Goal: Find specific page/section: Find specific page/section

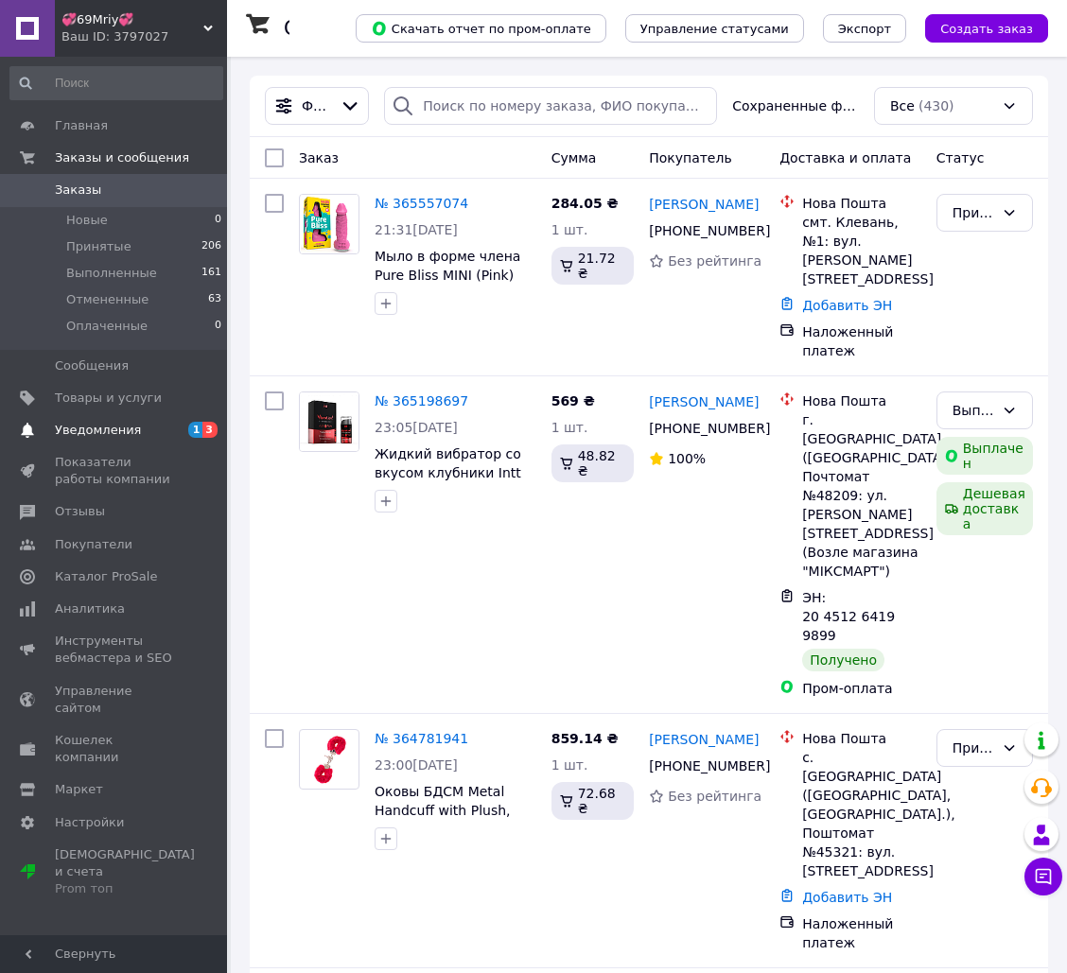
click at [101, 430] on span "Уведомления" at bounding box center [98, 430] width 86 height 17
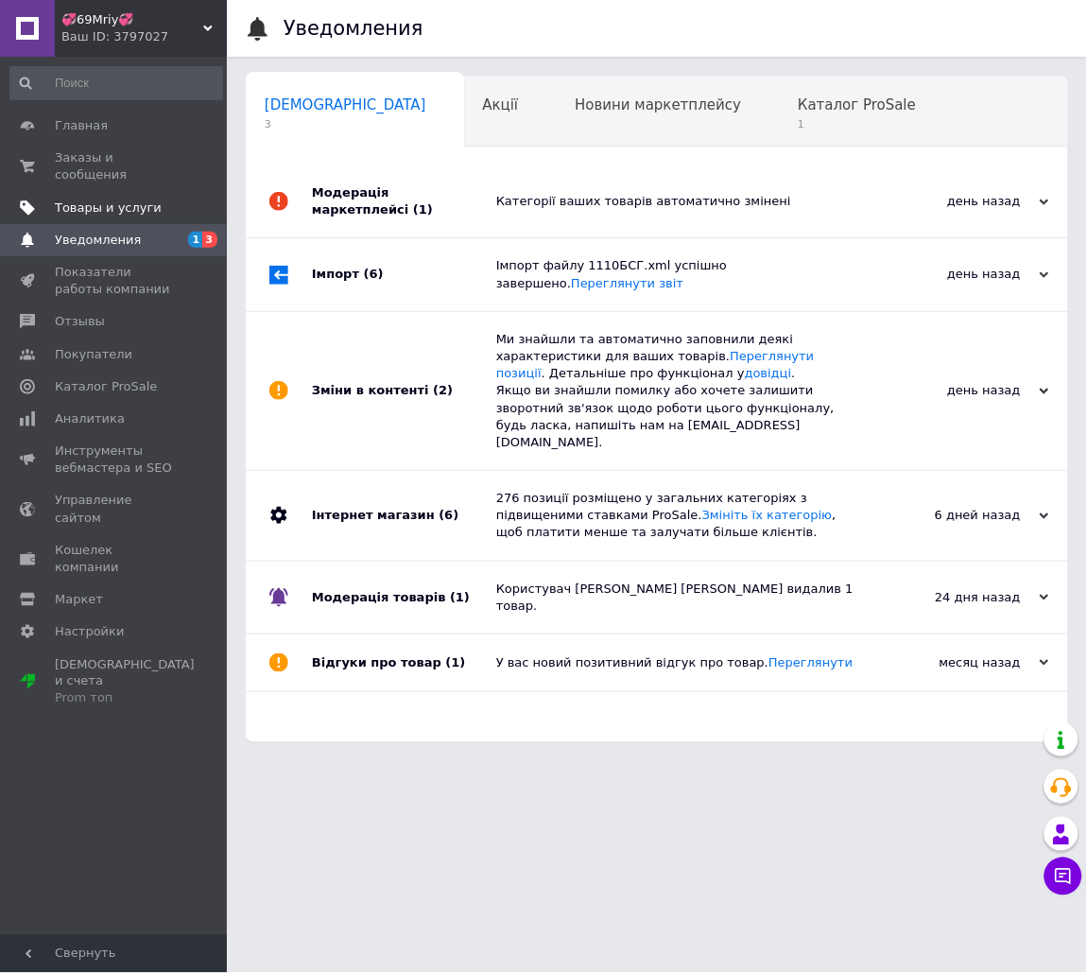
scroll to position [0, 9]
click at [106, 200] on span "Товары и услуги" at bounding box center [108, 208] width 107 height 17
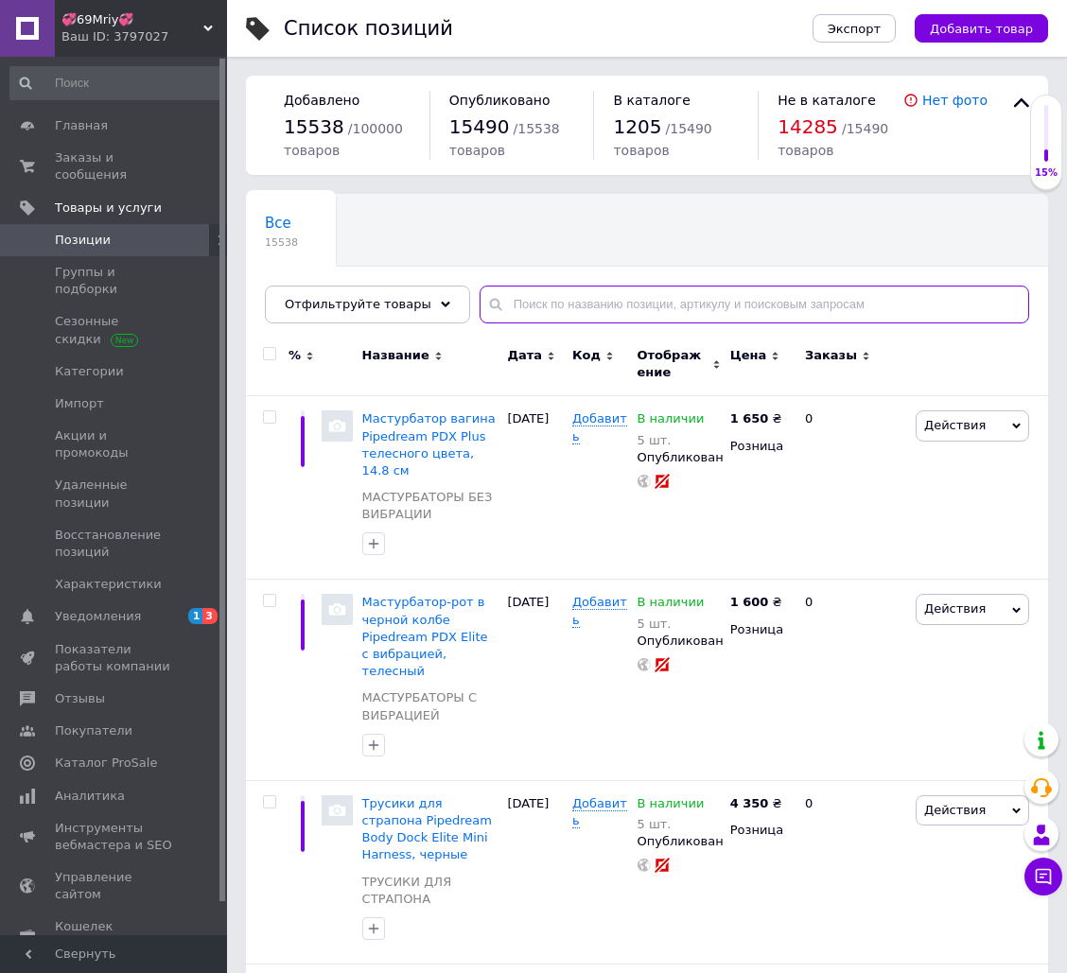
click at [588, 305] on input "text" at bounding box center [753, 305] width 549 height 38
paste input "10091"
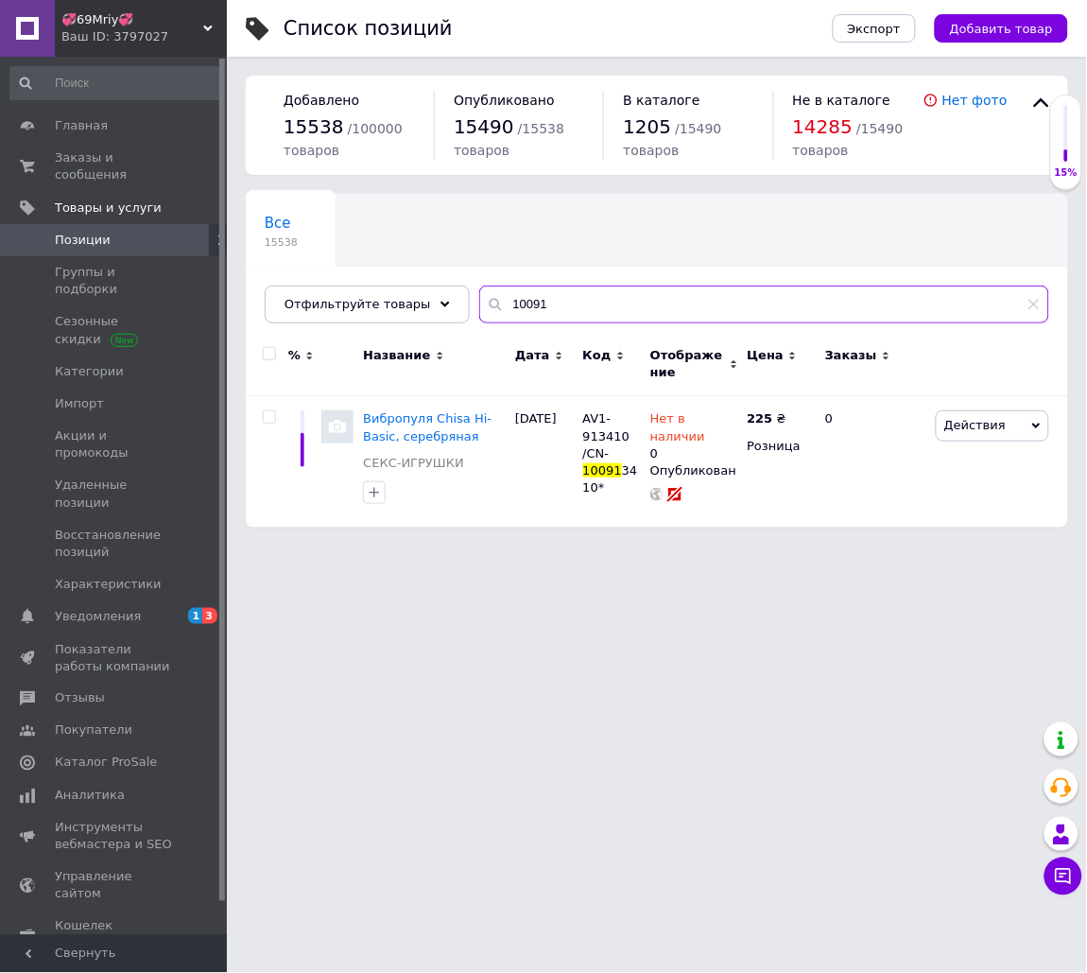
type input "10091"
